Goal: Transaction & Acquisition: Purchase product/service

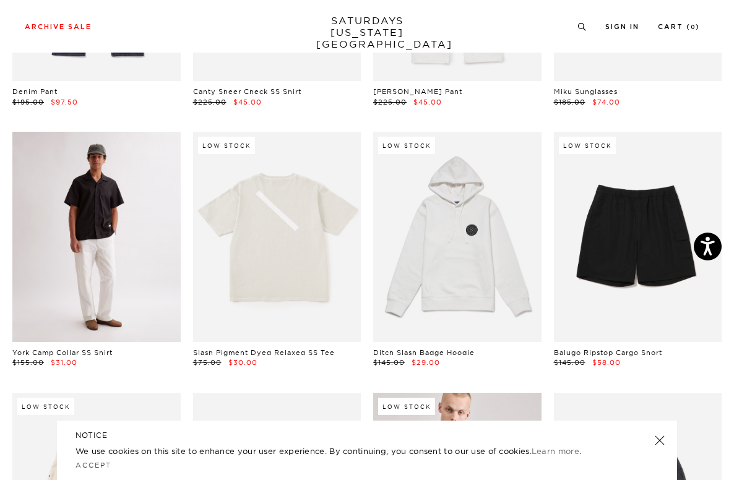
scroll to position [1559, 7]
click at [139, 250] on link at bounding box center [96, 237] width 168 height 210
